Goal: Task Accomplishment & Management: Manage account settings

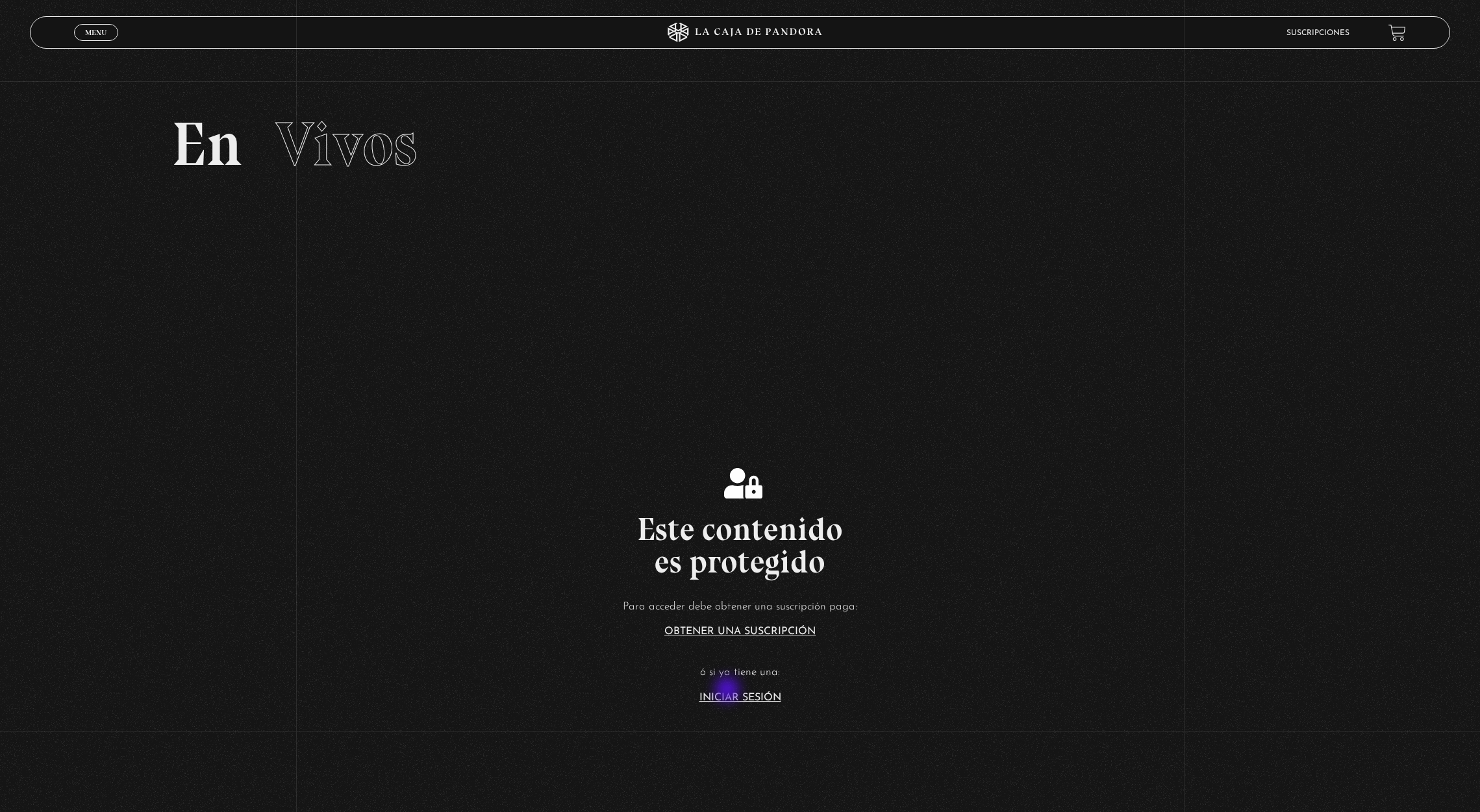
click at [732, 691] on article "Para acceder debe obtener una suscripción paga: Obtener una suscripción ó si ya…" at bounding box center [740, 651] width 1480 height 106
click at [723, 699] on link "Iniciar Sesión" at bounding box center [740, 699] width 82 height 11
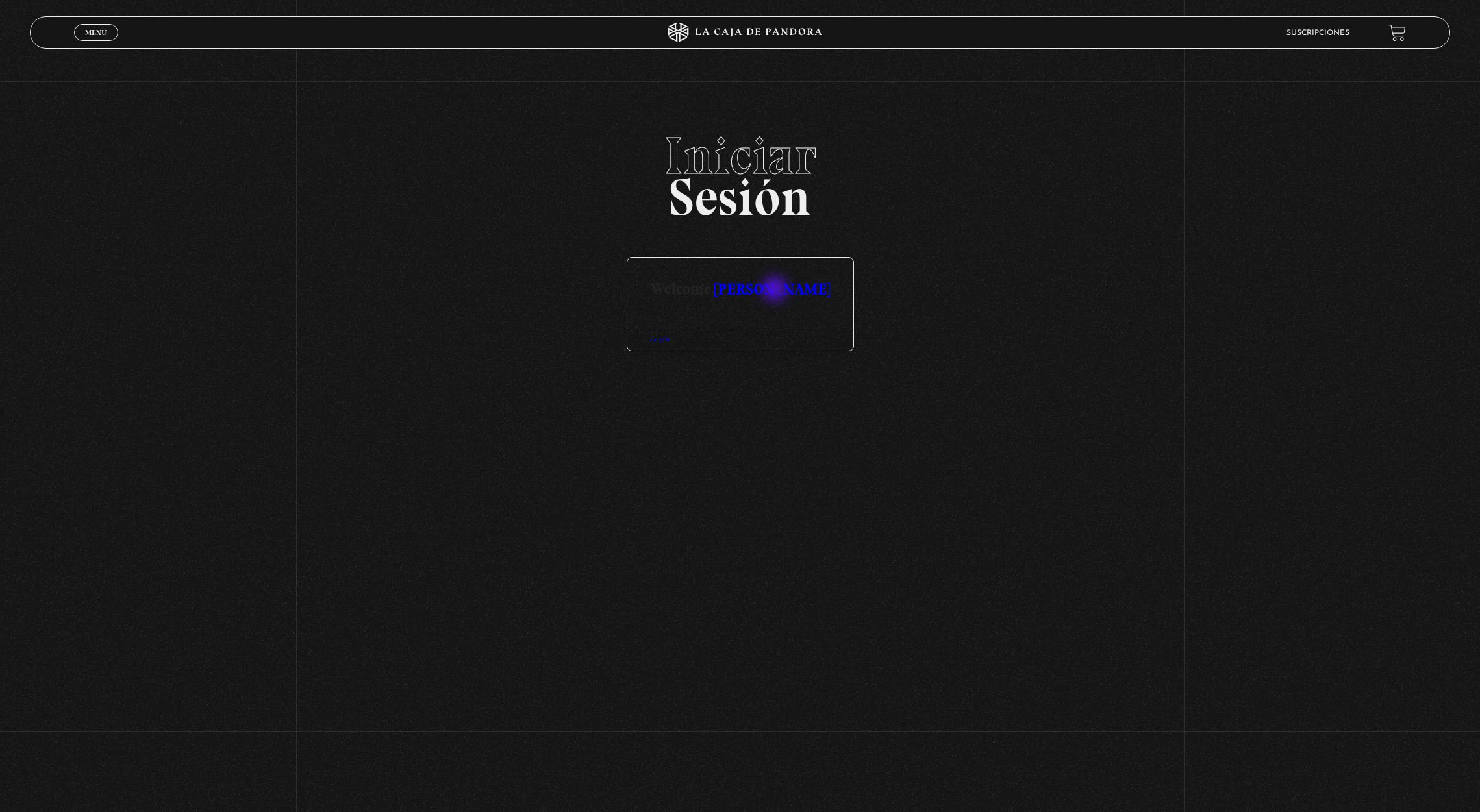
click at [776, 290] on link "[PERSON_NAME]" at bounding box center [772, 288] width 115 height 19
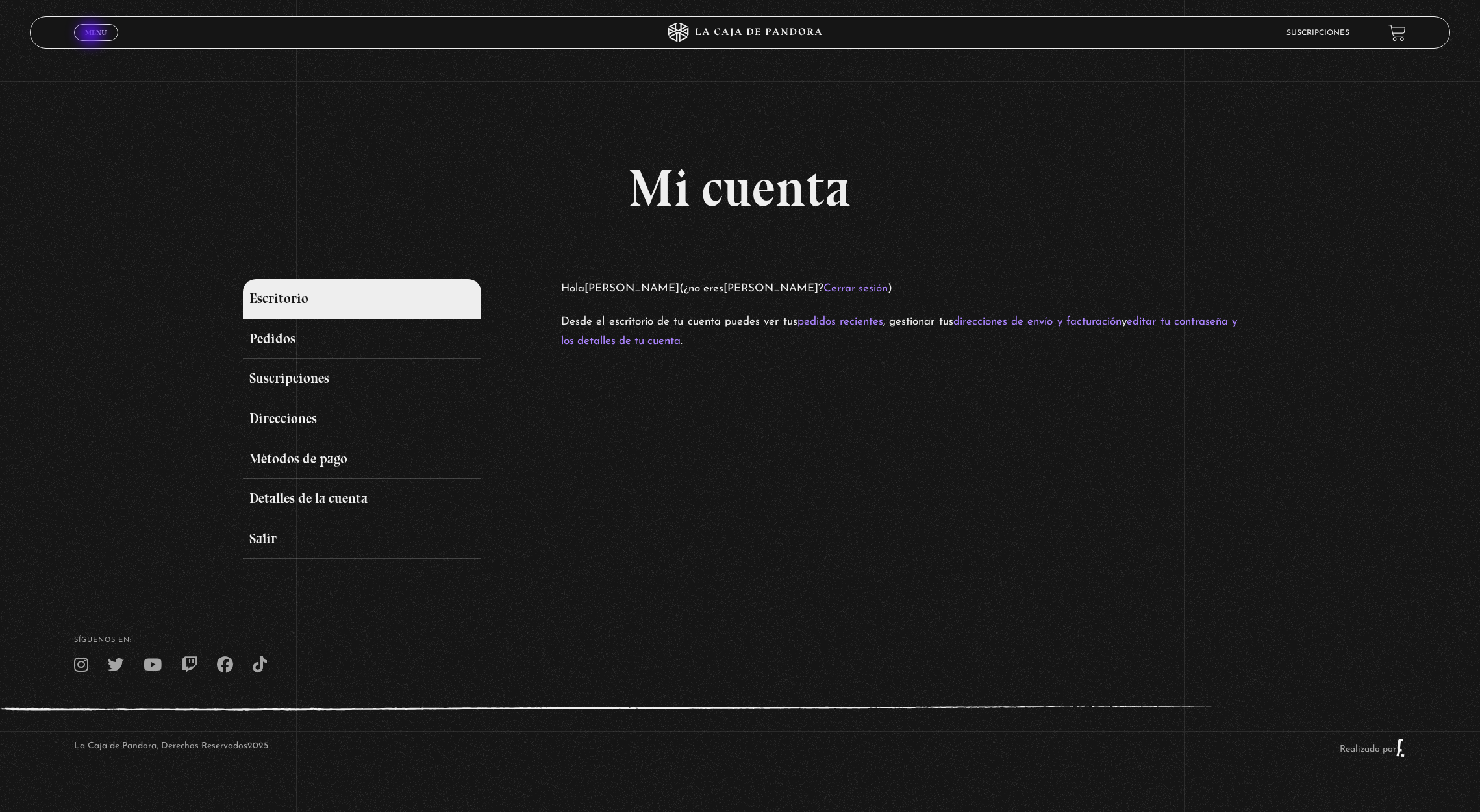
click at [92, 35] on span "Menu" at bounding box center [95, 32] width 22 height 8
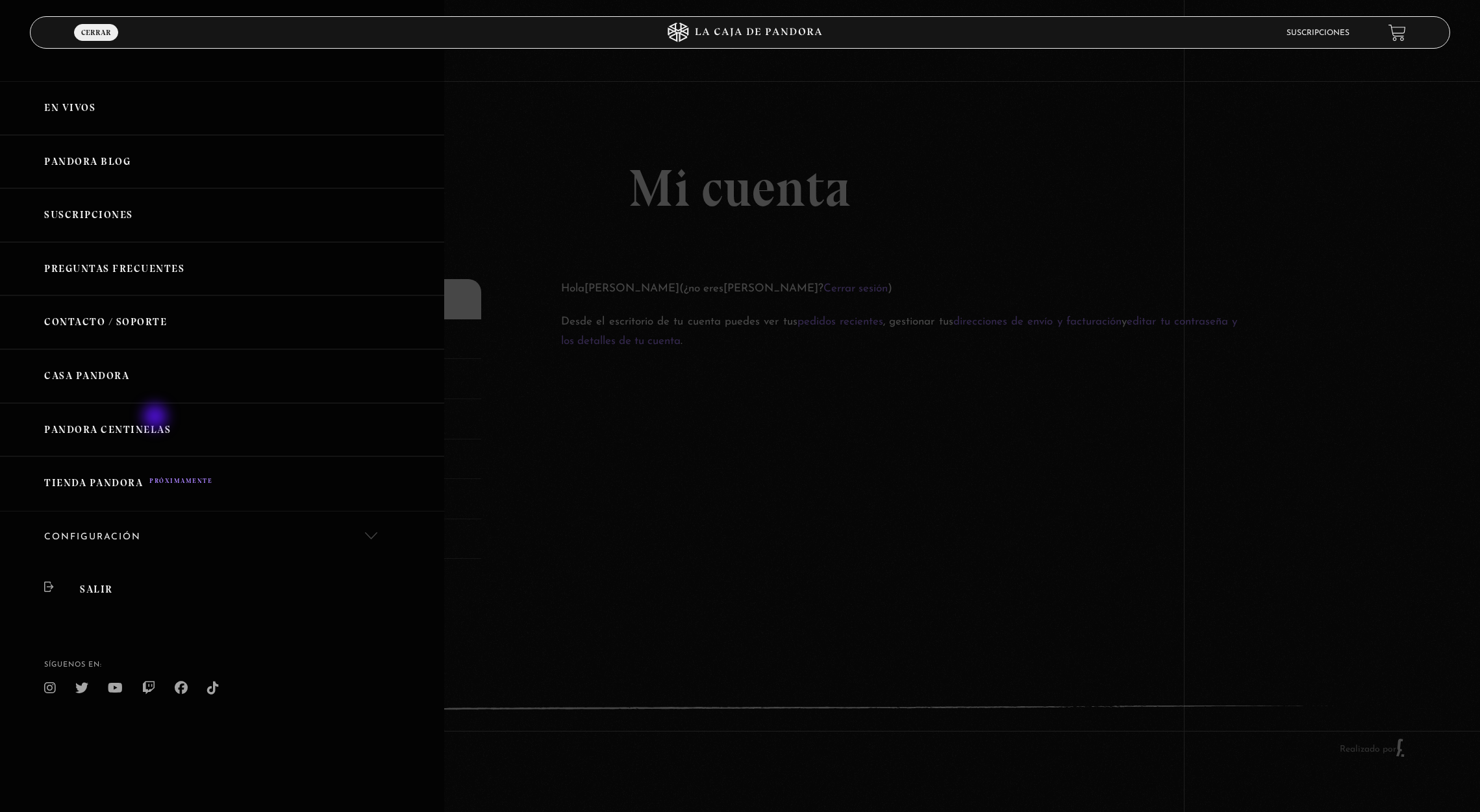
click at [157, 418] on link "Pandora Centinelas" at bounding box center [221, 430] width 444 height 54
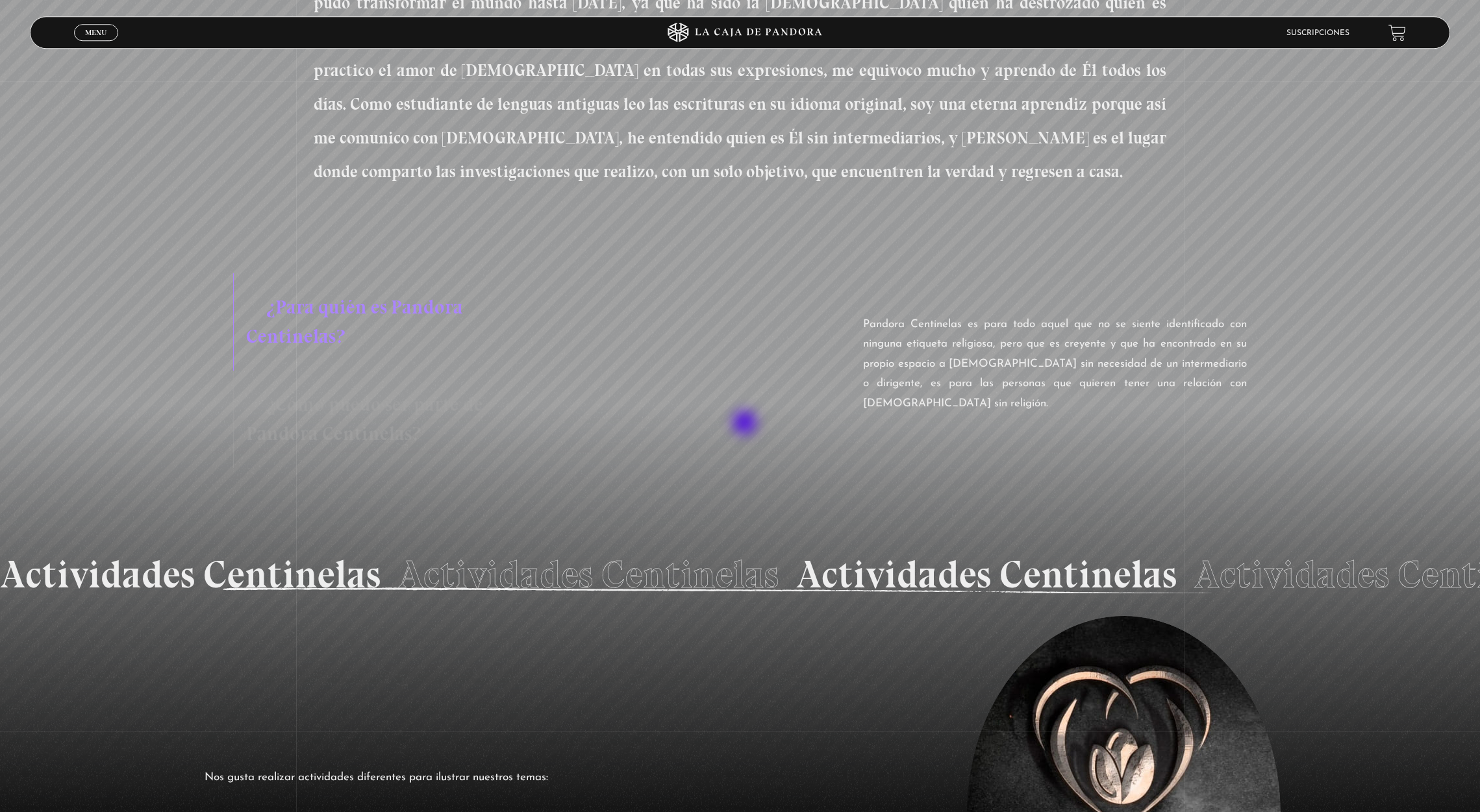
scroll to position [1060, 0]
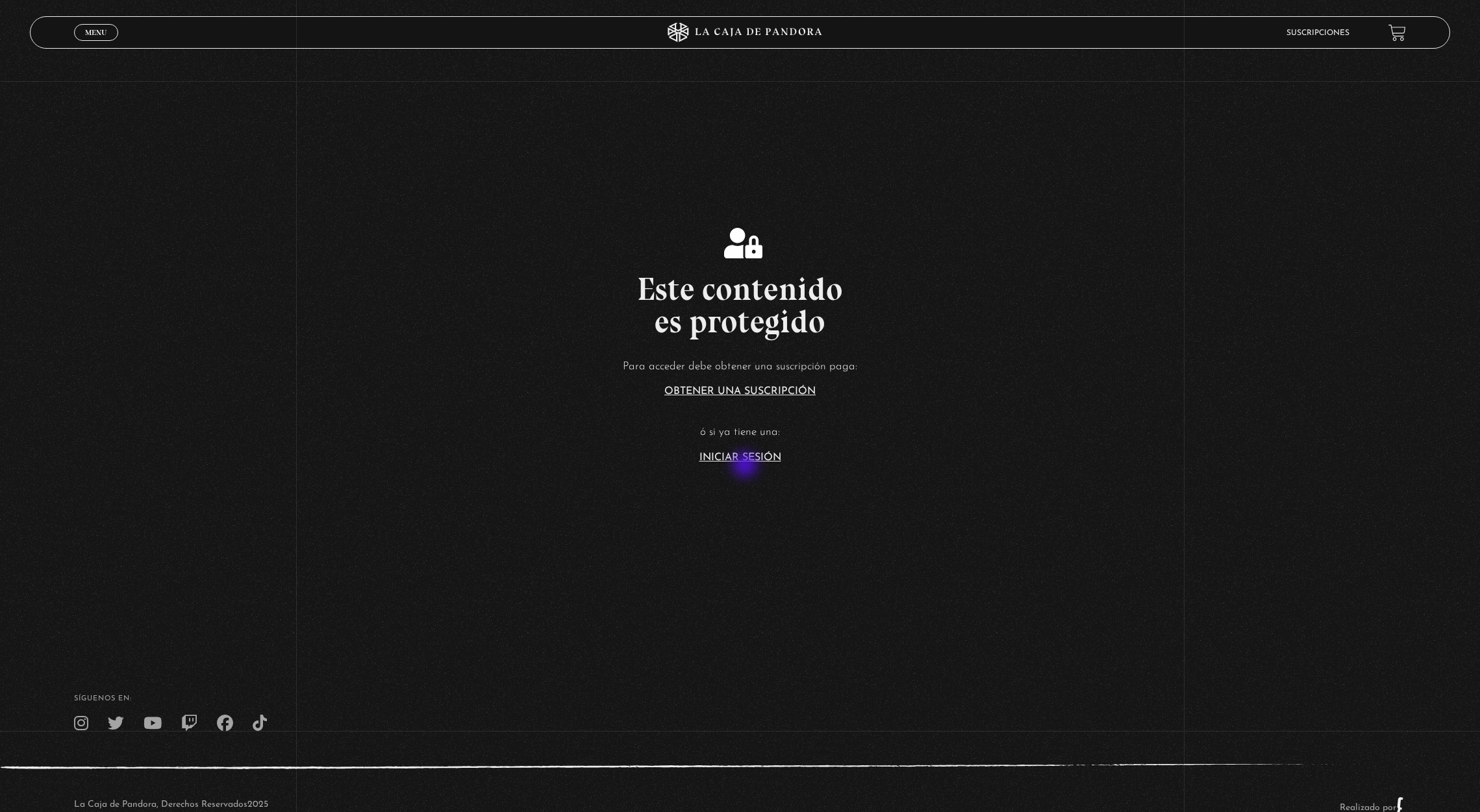
click at [745, 466] on section "Este contenido es protegido Para acceder debe obtener una suscripción paga: Obt…" at bounding box center [740, 325] width 1480 height 650
click at [733, 459] on link "Iniciar Sesión" at bounding box center [740, 458] width 82 height 11
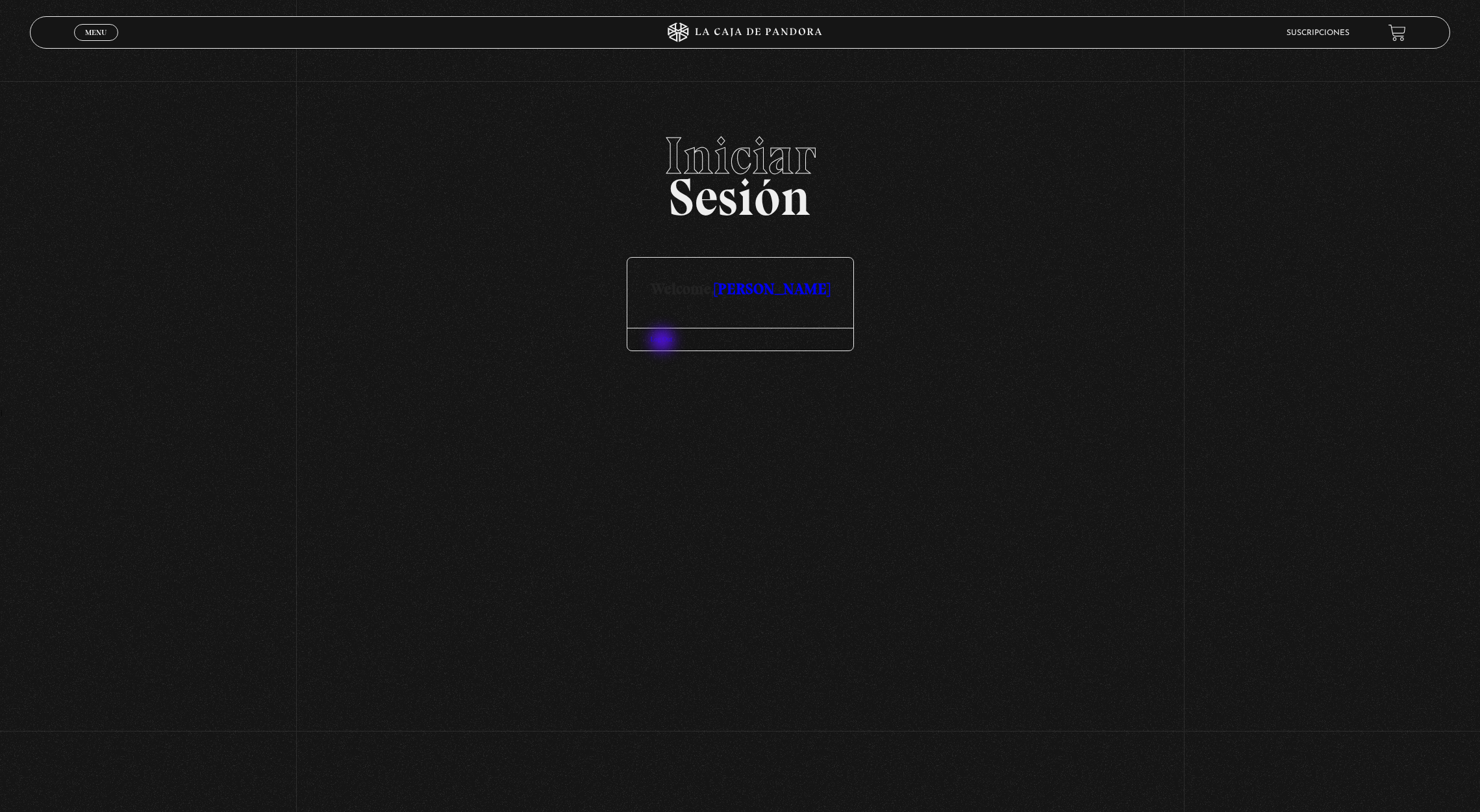
click at [663, 341] on link "Log Out" at bounding box center [662, 339] width 23 height 7
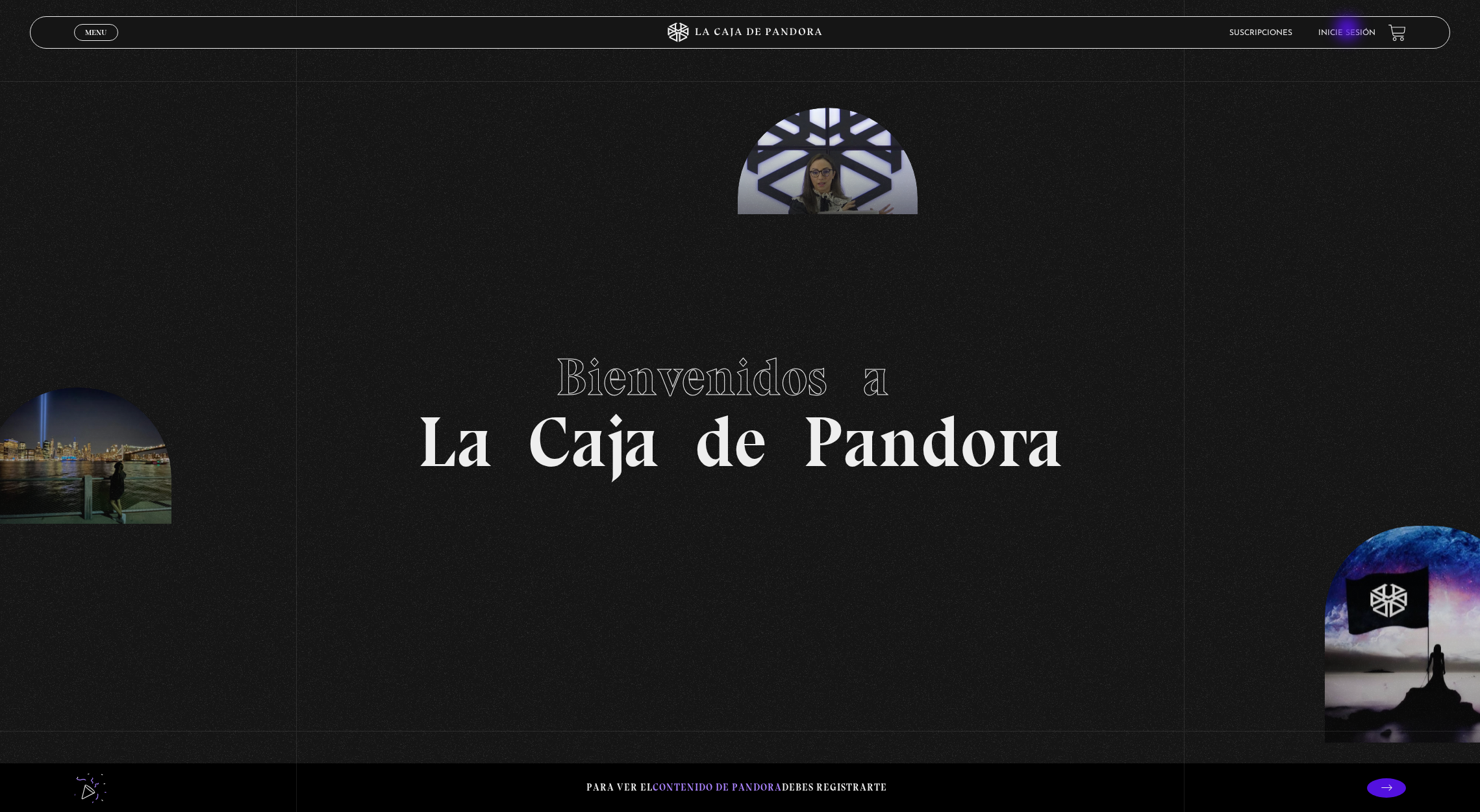
click at [1349, 31] on link "Inicie sesión" at bounding box center [1346, 32] width 57 height 8
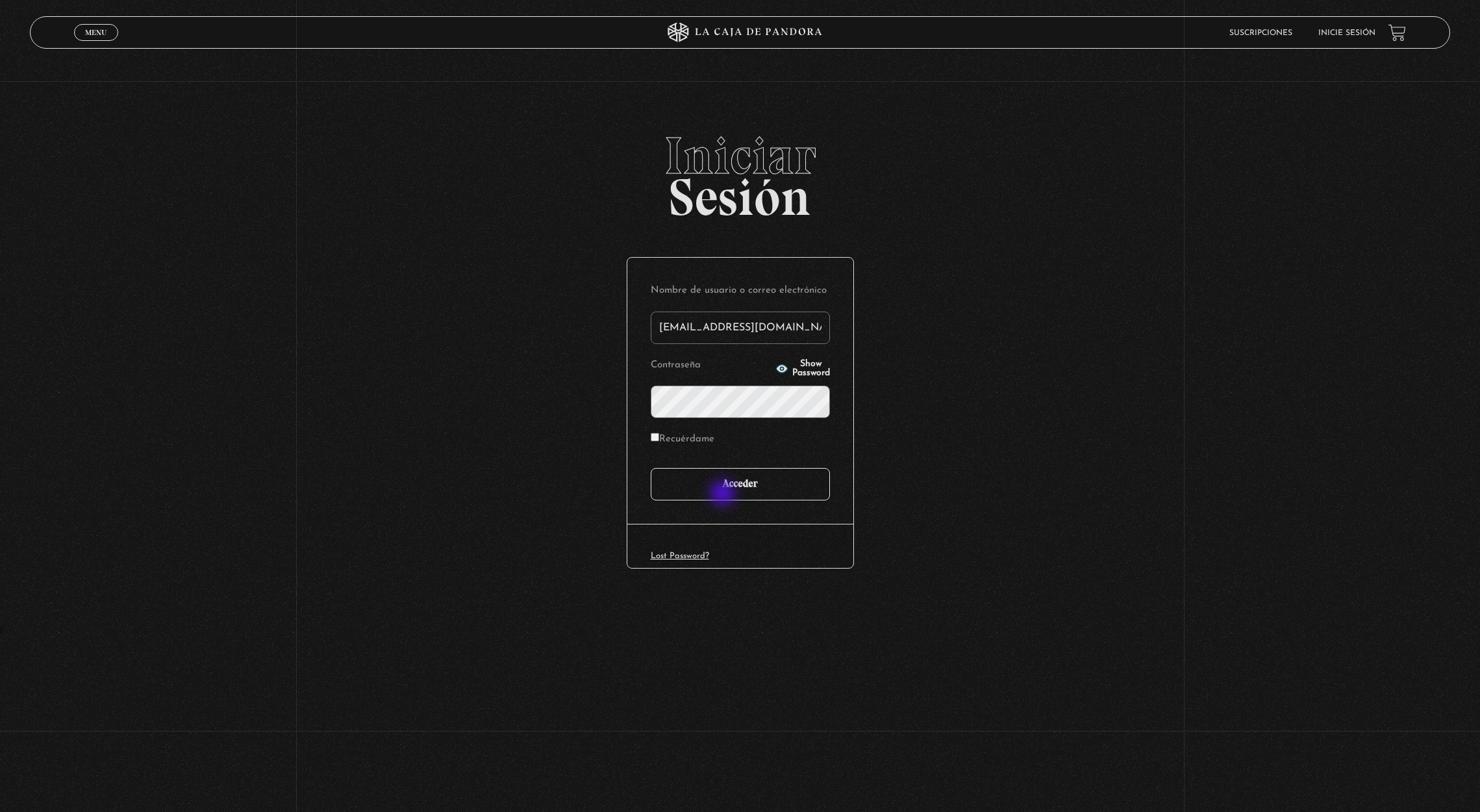
type input "imararo19@hotmail.com"
click at [721, 486] on input "Acceder" at bounding box center [740, 484] width 179 height 32
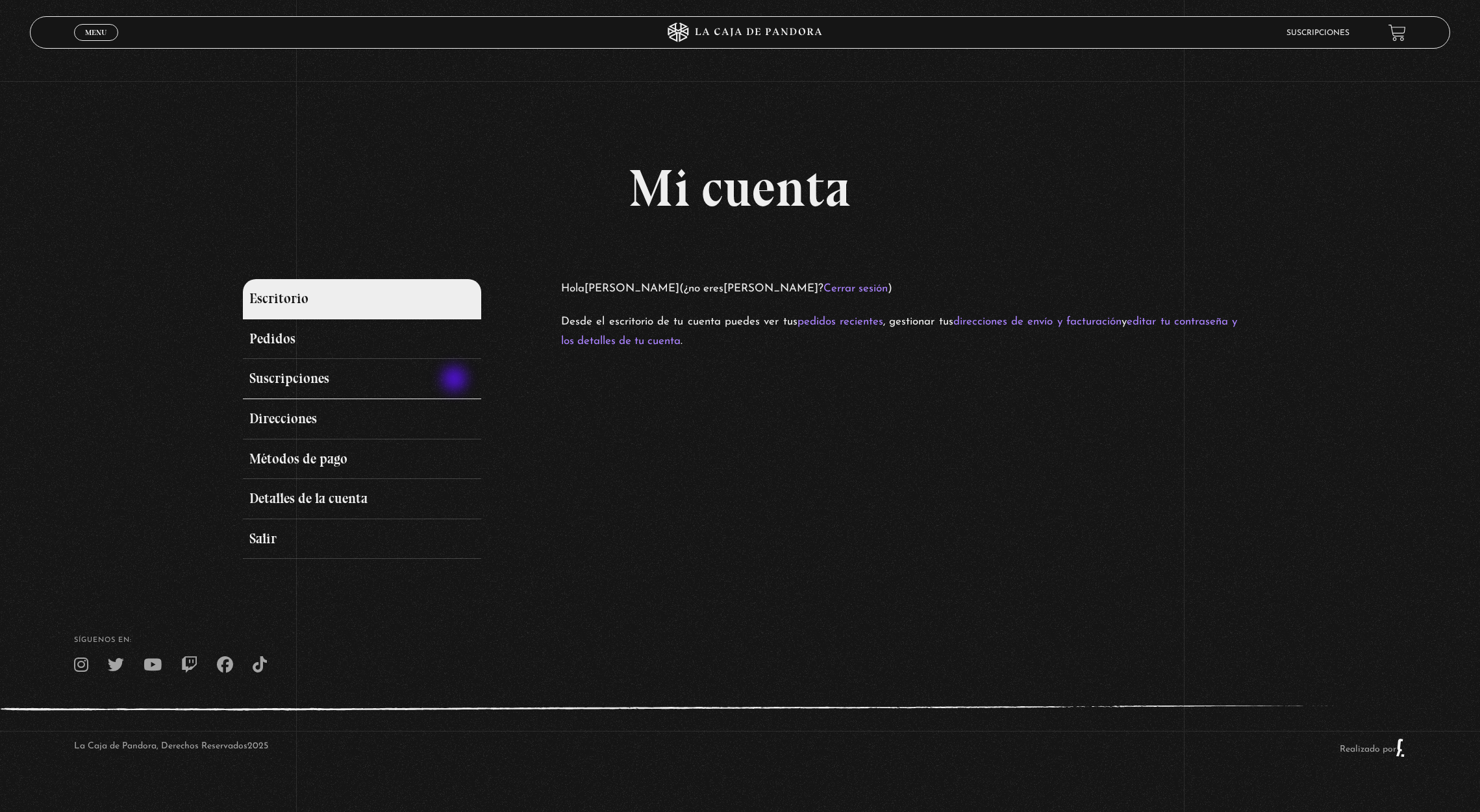
click at [456, 381] on link "Suscripciones" at bounding box center [362, 379] width 239 height 41
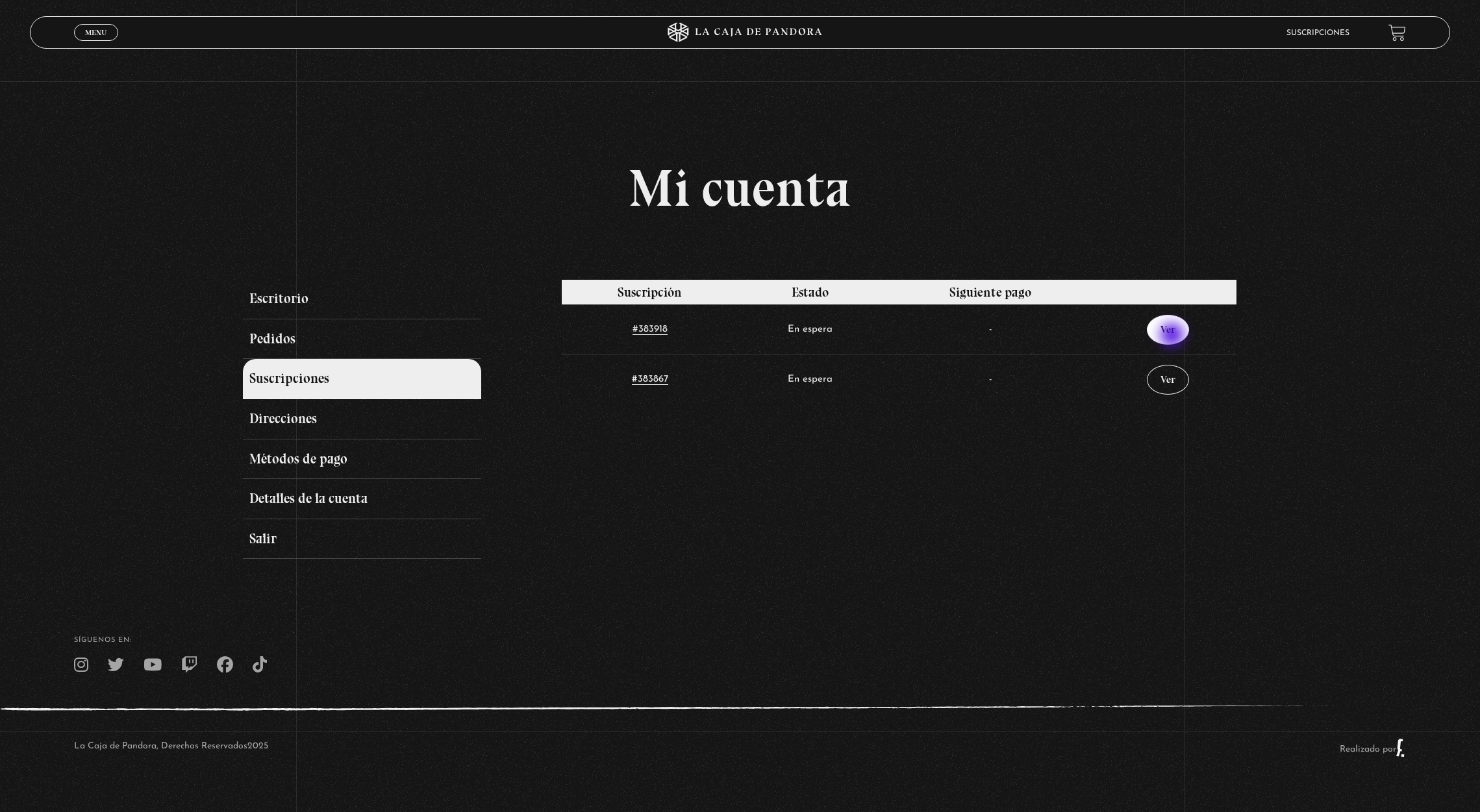
click at [1173, 337] on link "Ver" at bounding box center [1168, 329] width 42 height 30
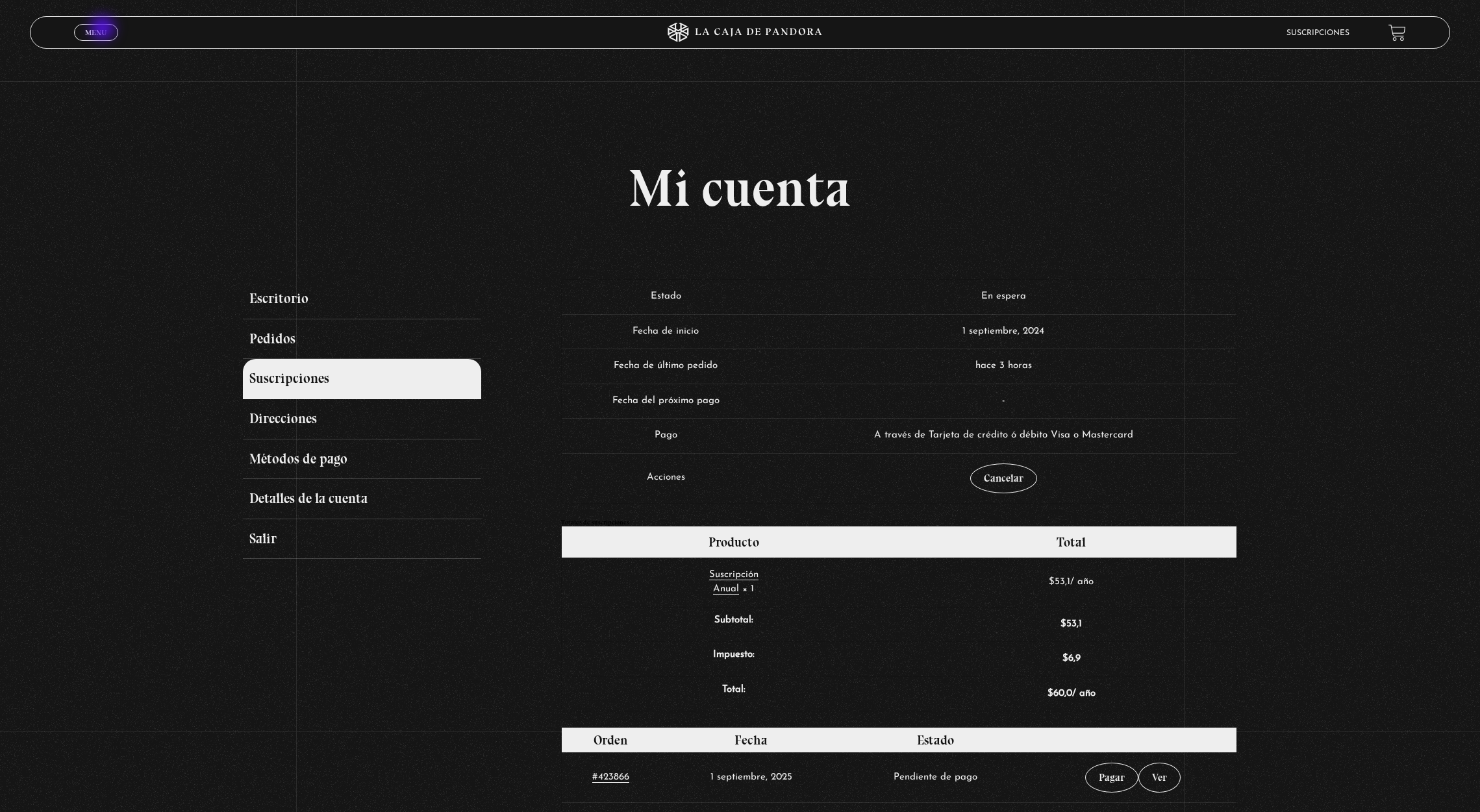
click at [104, 29] on span "Menu" at bounding box center [95, 32] width 22 height 8
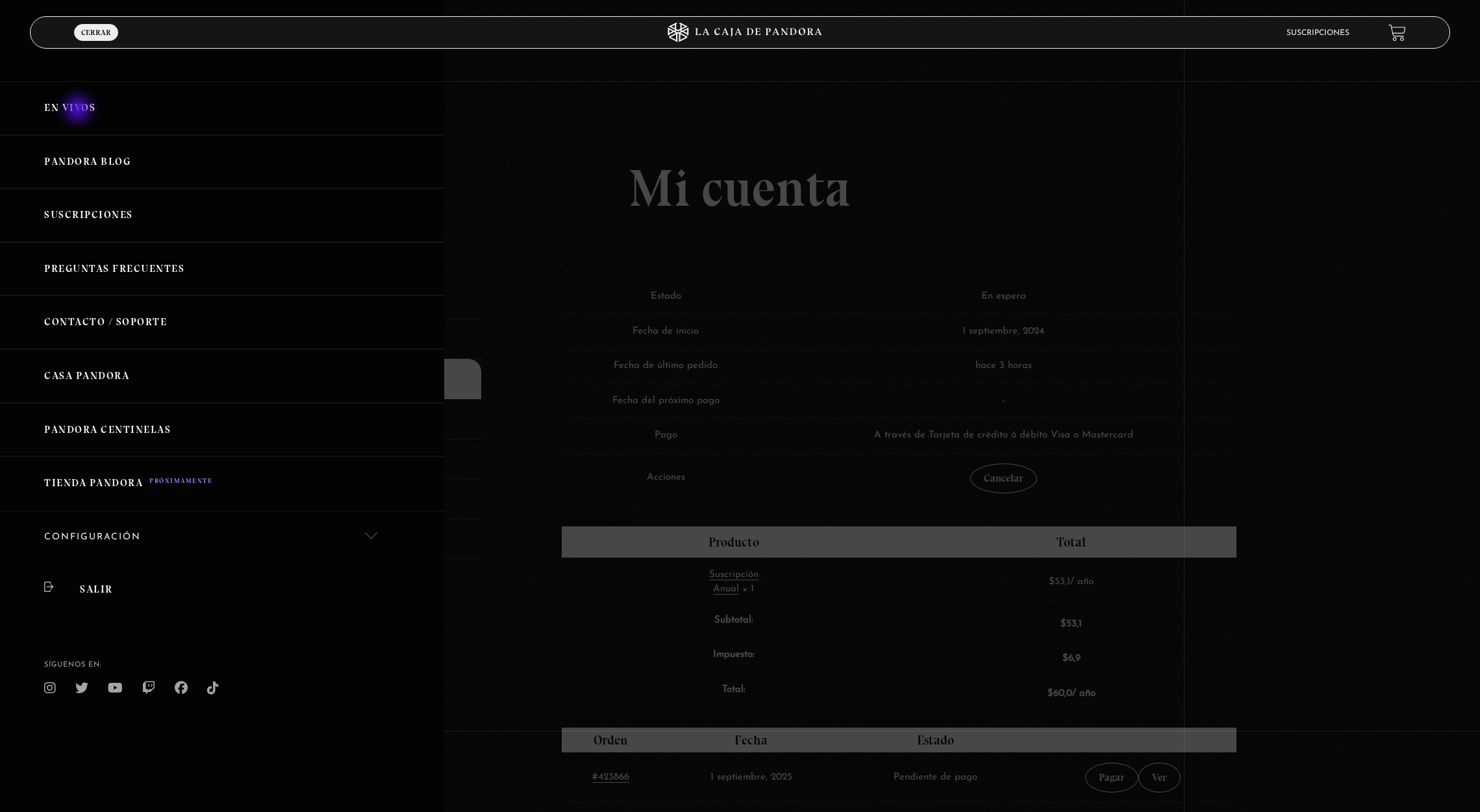
click at [79, 111] on link "En vivos" at bounding box center [221, 108] width 444 height 54
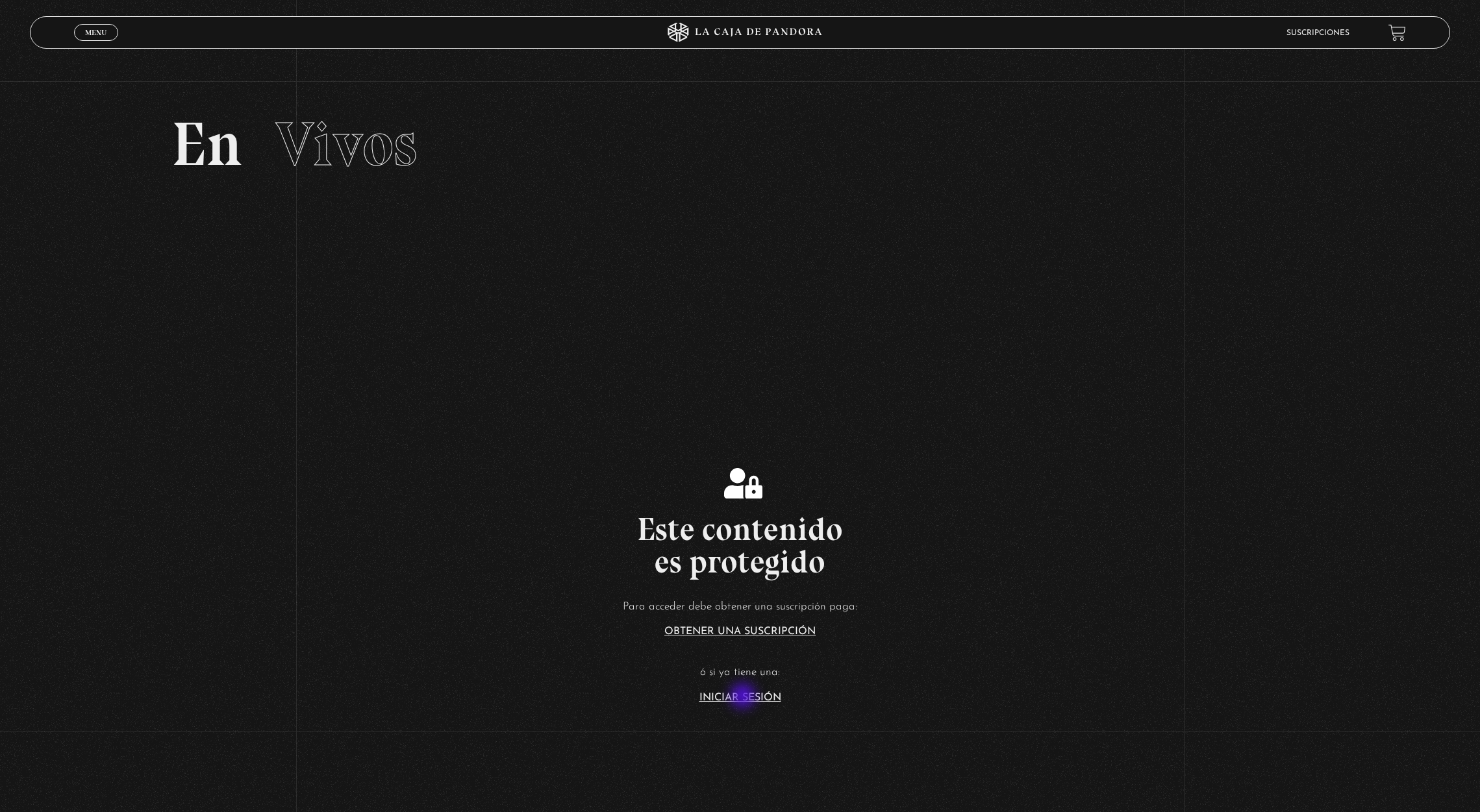
click at [745, 698] on link "Iniciar Sesión" at bounding box center [740, 699] width 82 height 11
